Goal: Task Accomplishment & Management: Manage account settings

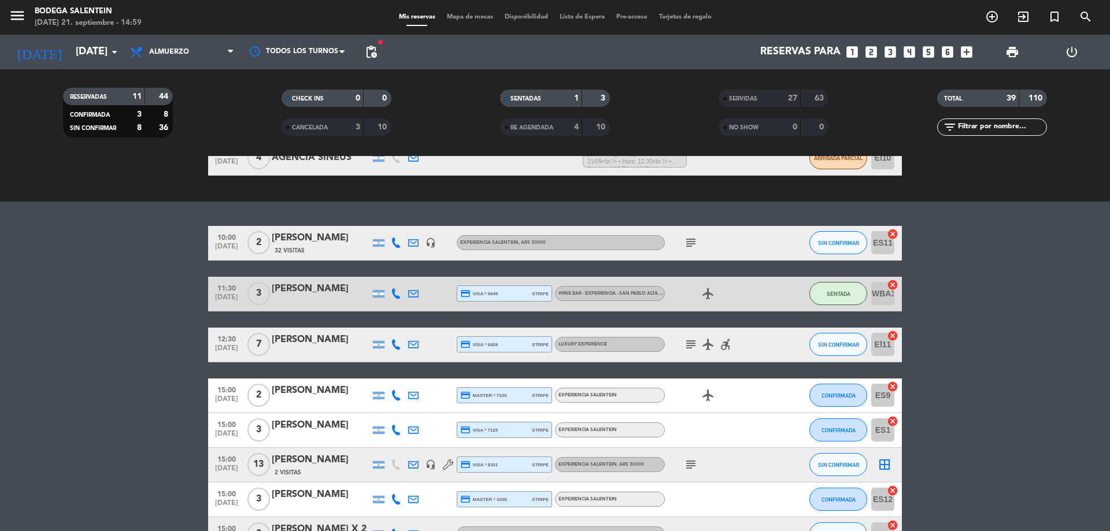
scroll to position [173, 0]
click at [313, 296] on div "[PERSON_NAME]" at bounding box center [321, 288] width 98 height 15
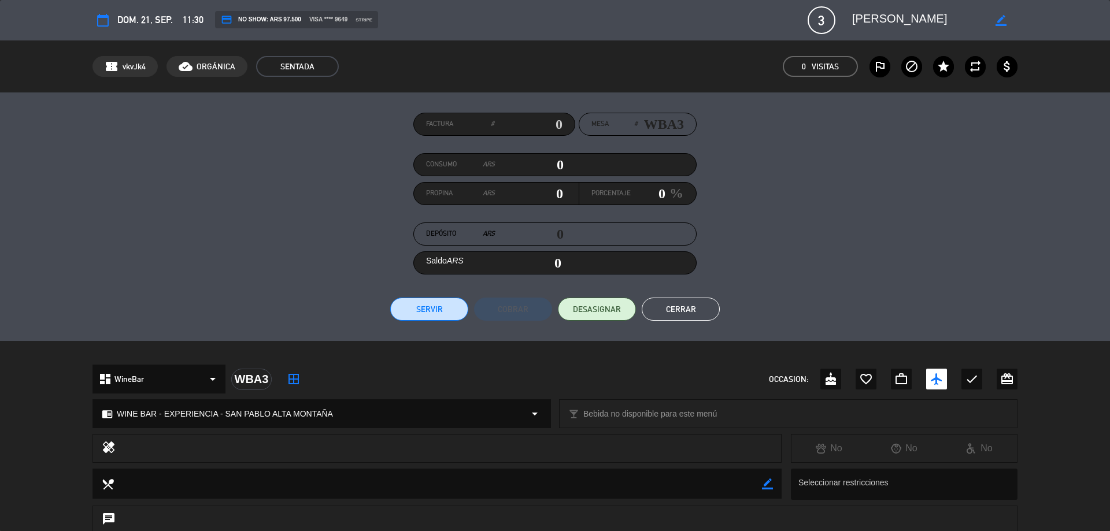
drag, startPoint x: 561, startPoint y: 163, endPoint x: 543, endPoint y: 166, distance: 18.7
click at [543, 166] on input "0" at bounding box center [529, 164] width 69 height 17
type input "1"
type input "01"
type input "19"
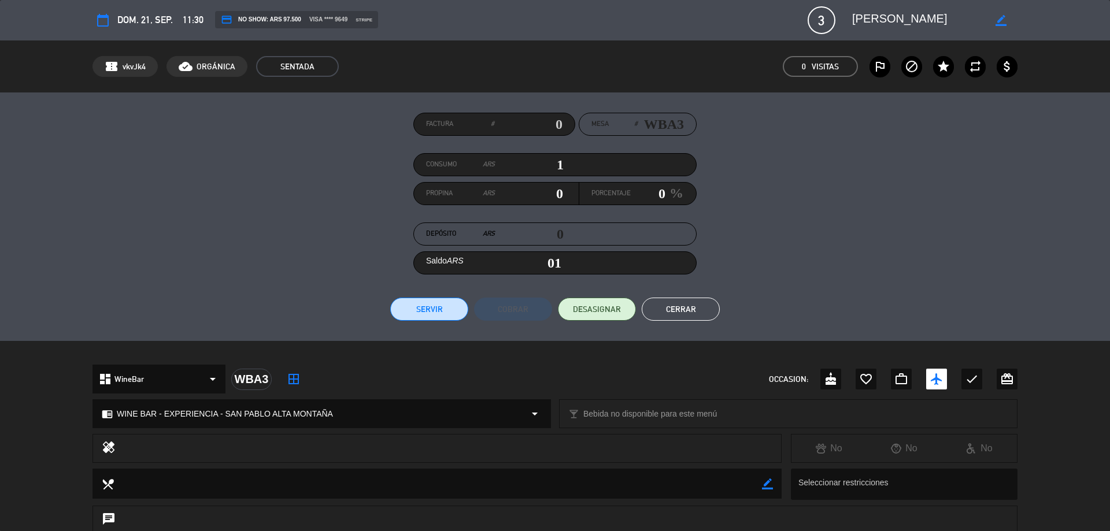
type input "19"
type input "195"
type input "1950"
type input "1,950"
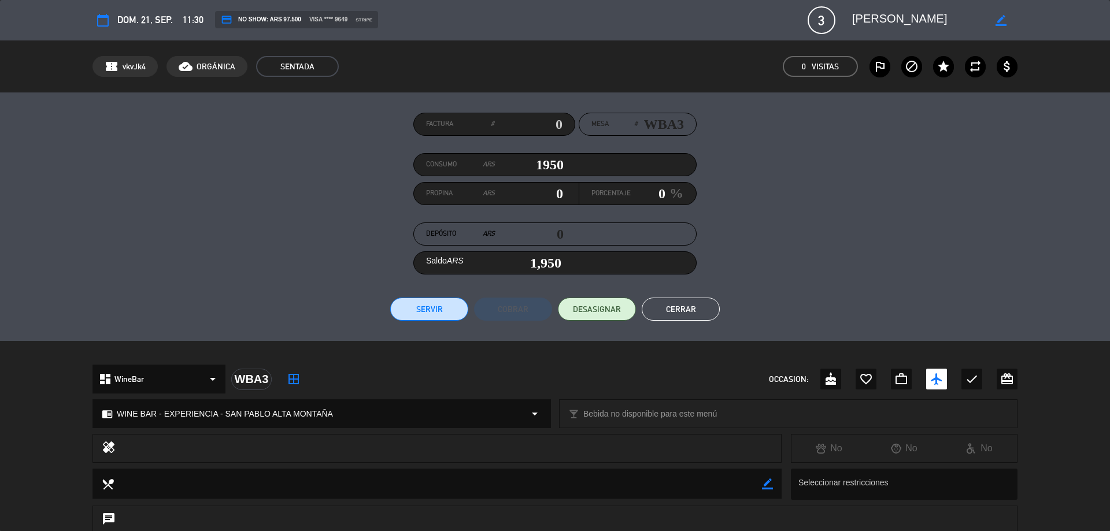
type input "19500"
type input "19,500"
type input "195000"
type input "195,000"
type input "195000"
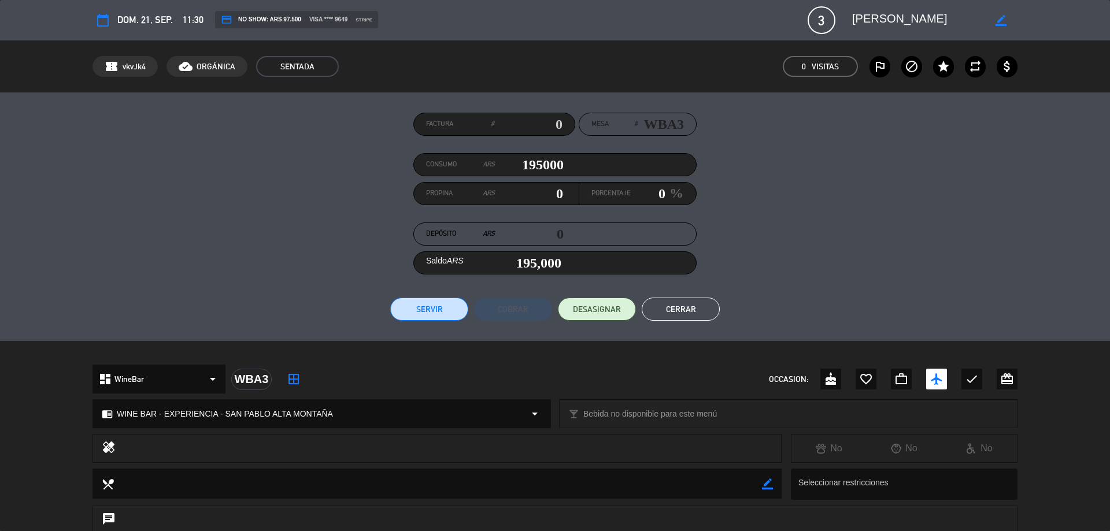
click at [432, 311] on button "Servir" at bounding box center [429, 309] width 78 height 23
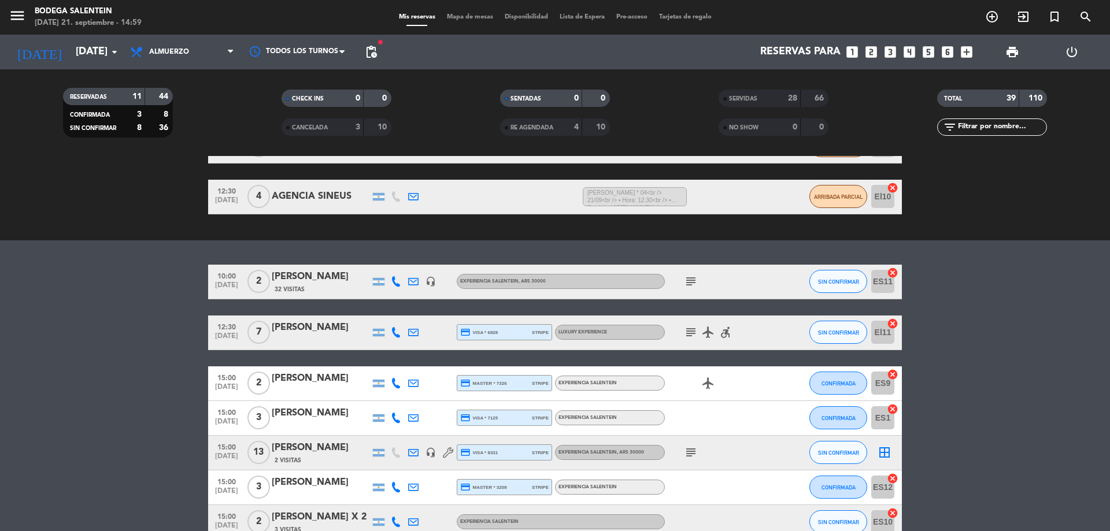
scroll to position [154, 0]
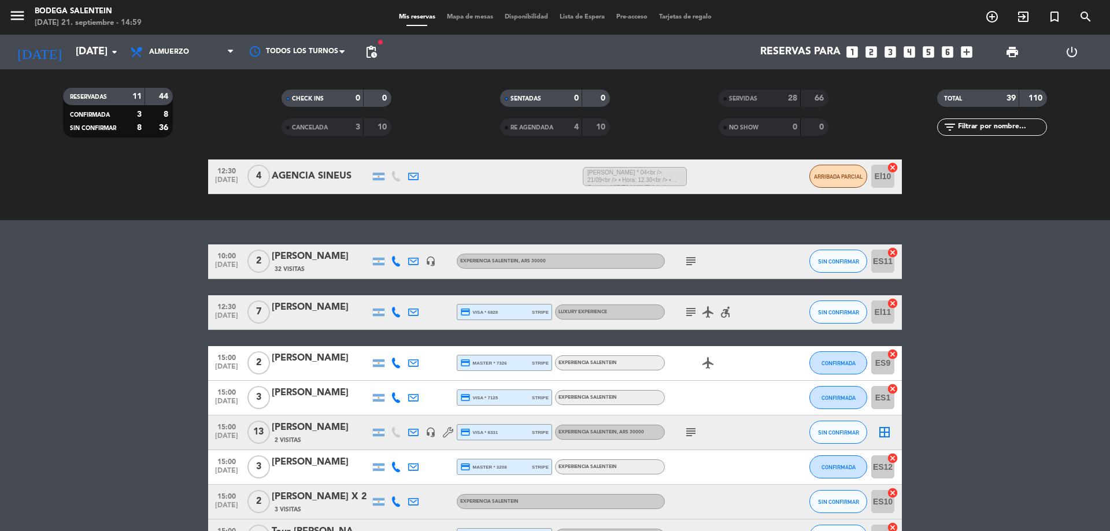
click at [322, 130] on span "CANCELADA" at bounding box center [310, 128] width 36 height 6
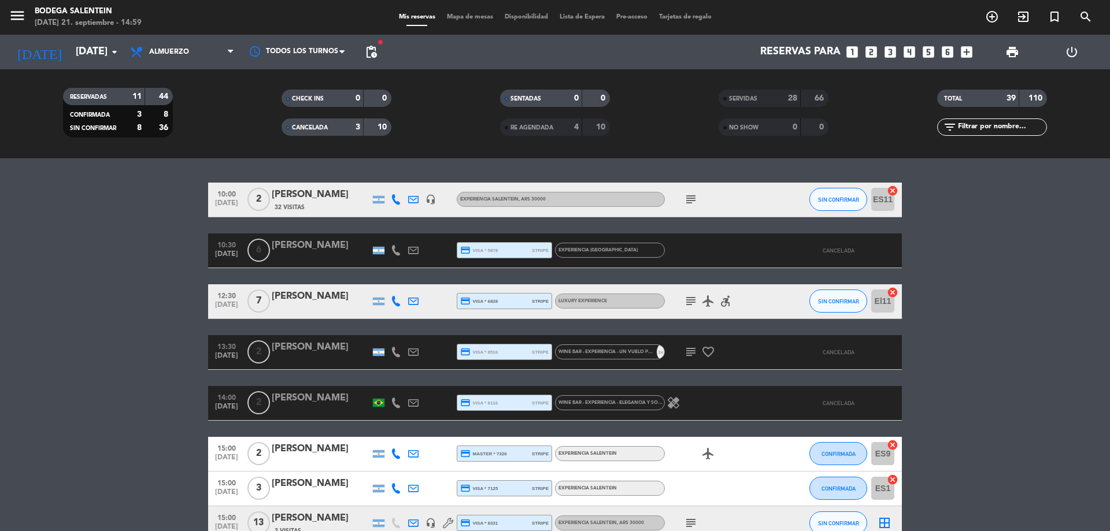
scroll to position [212, 0]
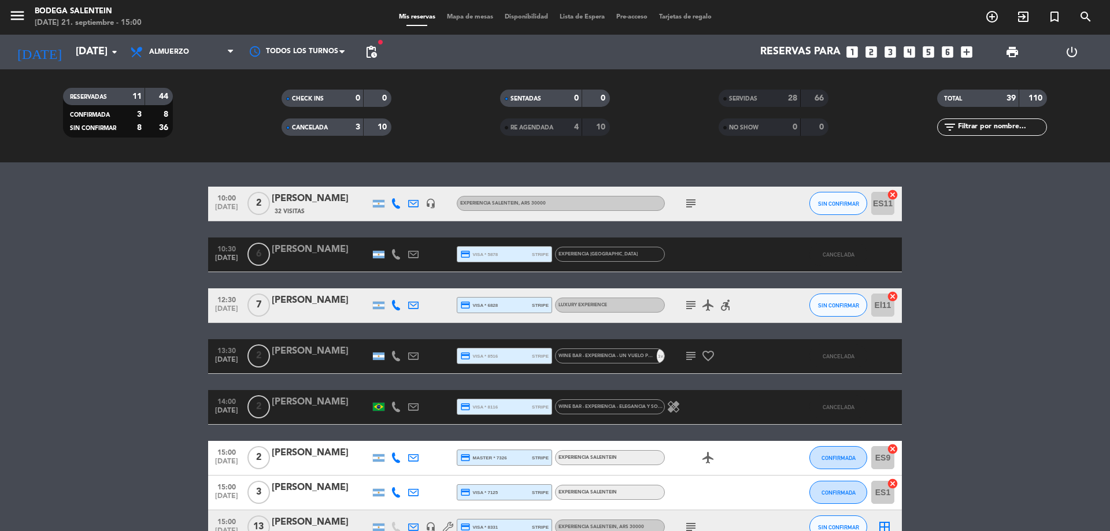
click at [306, 409] on div "[PERSON_NAME]" at bounding box center [321, 402] width 98 height 15
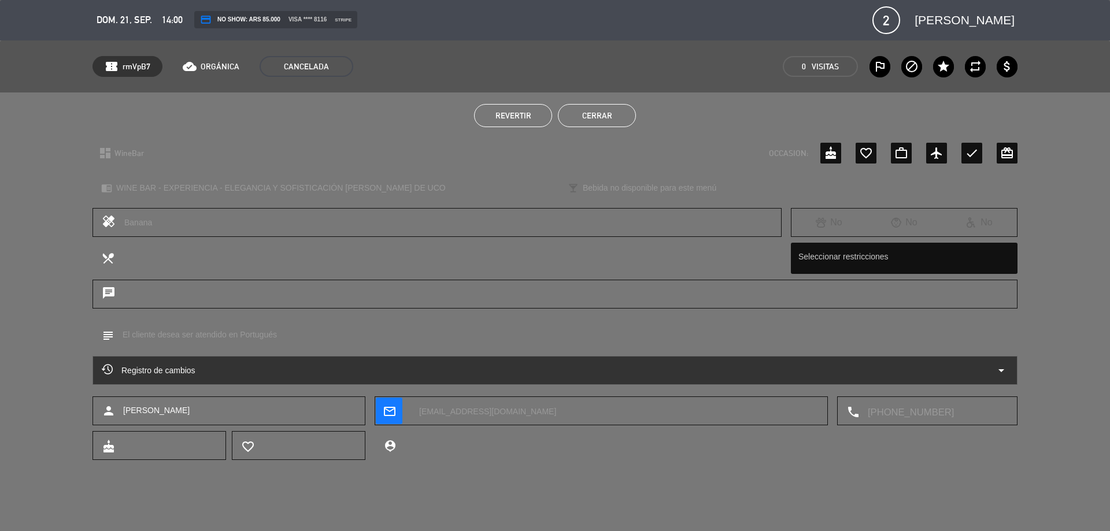
click at [609, 113] on button "Cerrar" at bounding box center [597, 115] width 78 height 23
